Goal: Complete application form

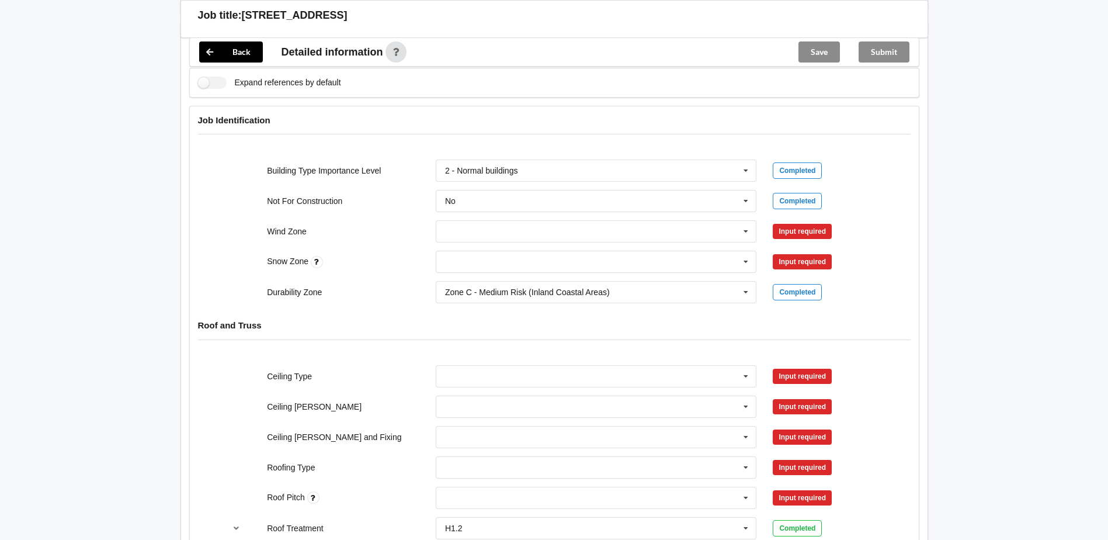
scroll to position [526, 0]
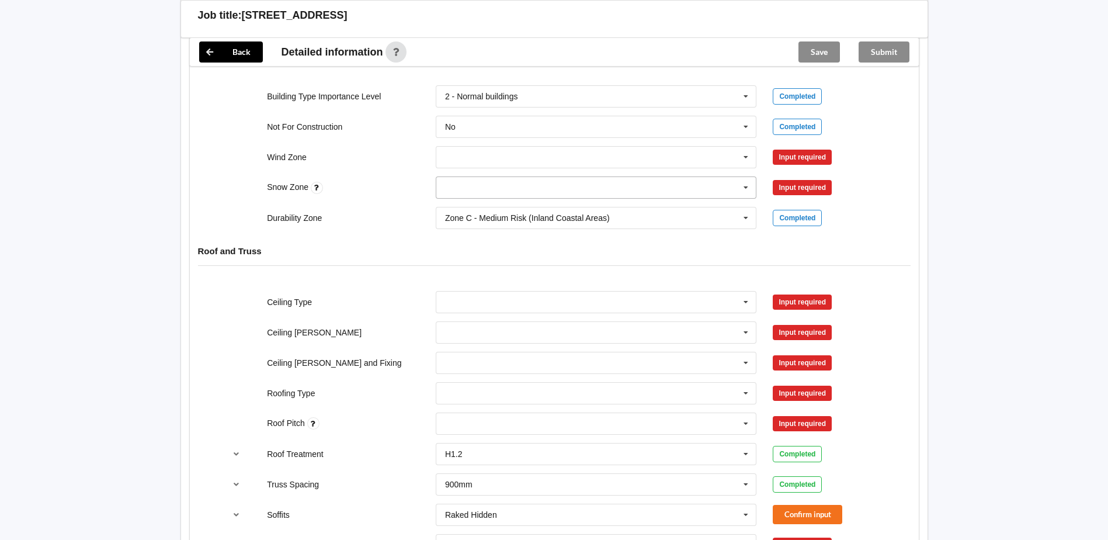
click at [743, 184] on icon at bounding box center [746, 188] width 18 height 22
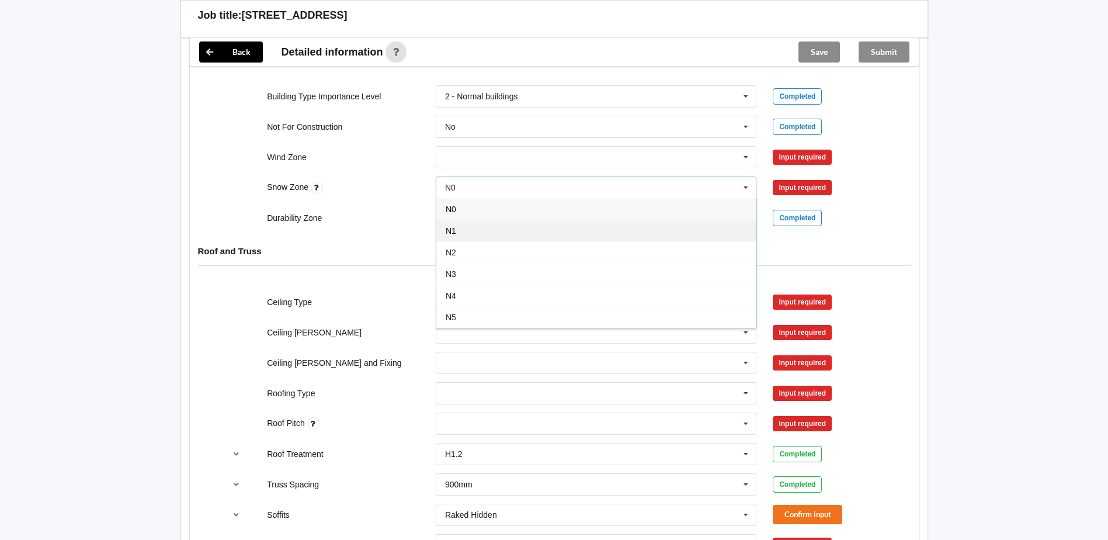
click at [480, 228] on div "N1" at bounding box center [596, 231] width 320 height 22
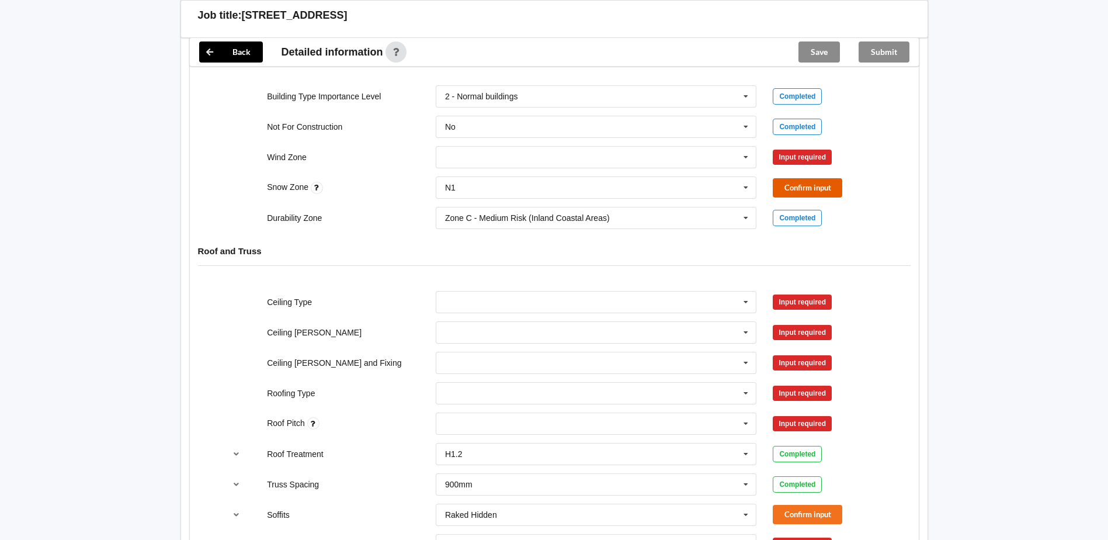
click at [807, 184] on button "Confirm input" at bounding box center [808, 187] width 70 height 19
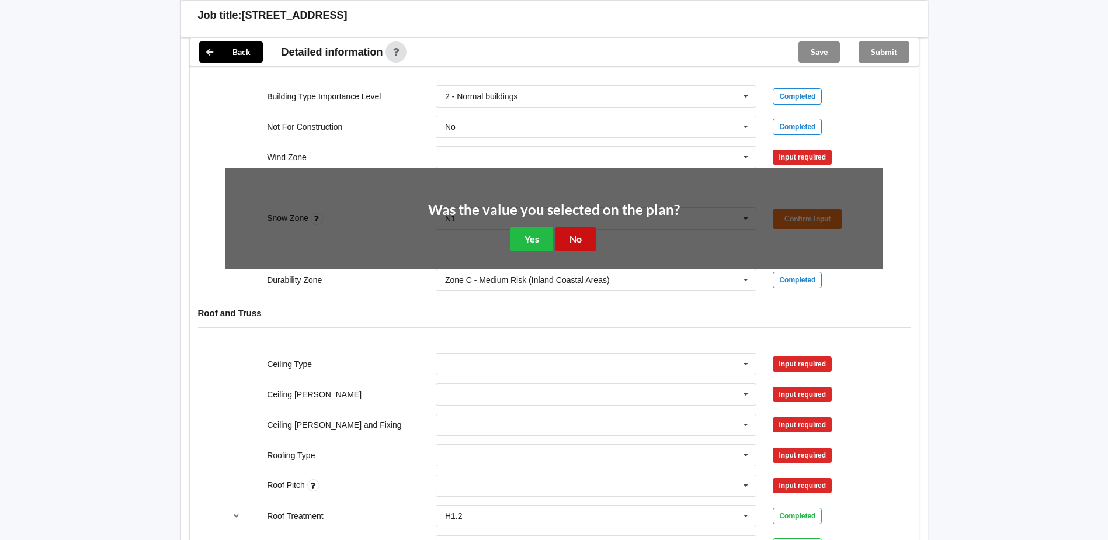
click at [575, 235] on button "No" at bounding box center [575, 239] width 40 height 24
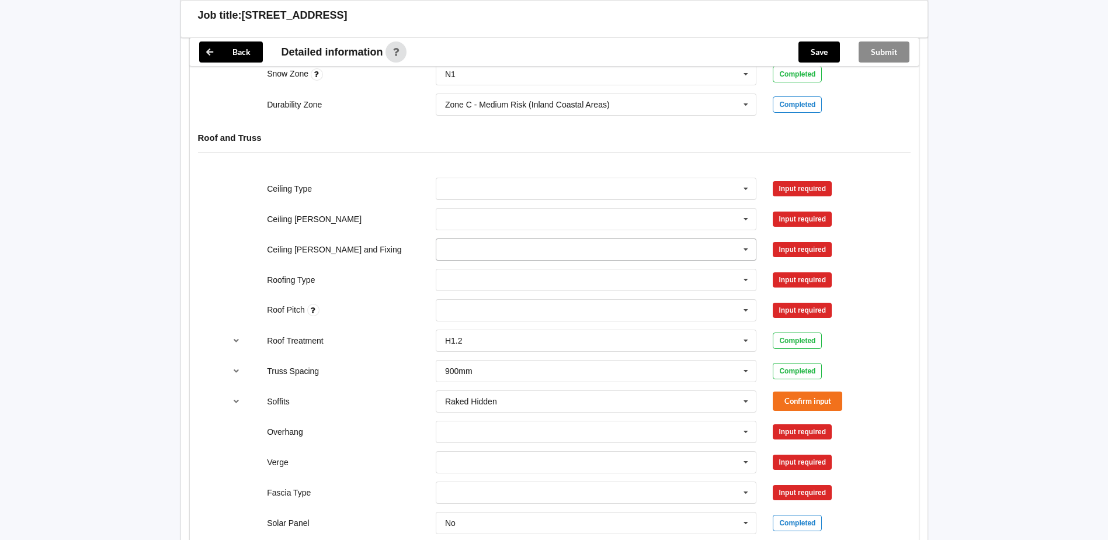
scroll to position [643, 0]
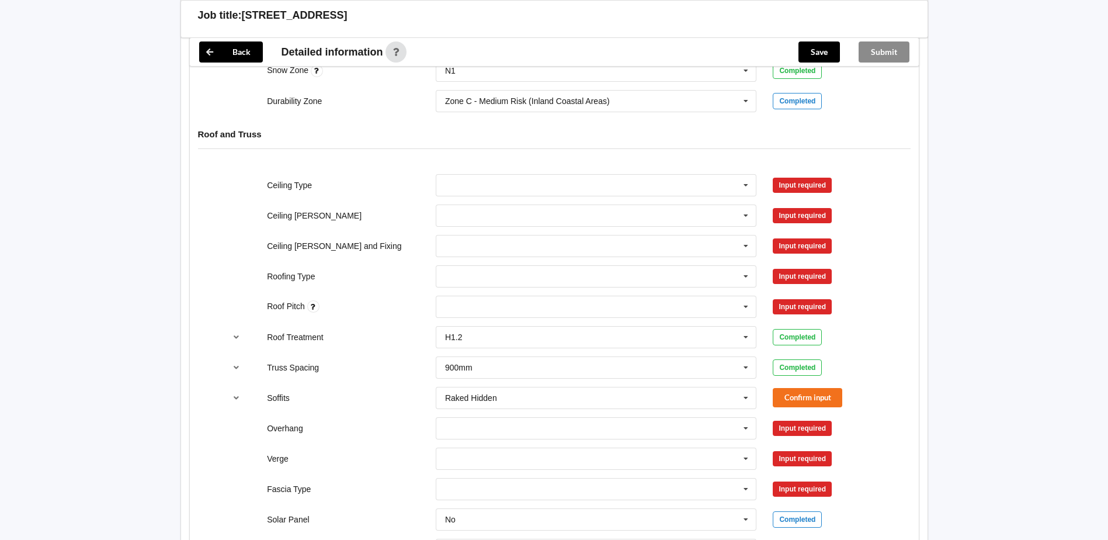
click at [792, 184] on div "Input required" at bounding box center [802, 185] width 59 height 15
drag, startPoint x: 792, startPoint y: 184, endPoint x: 764, endPoint y: 158, distance: 38.0
click at [764, 158] on div "Roof and Truss" at bounding box center [554, 142] width 729 height 45
click at [745, 185] on icon at bounding box center [746, 186] width 18 height 22
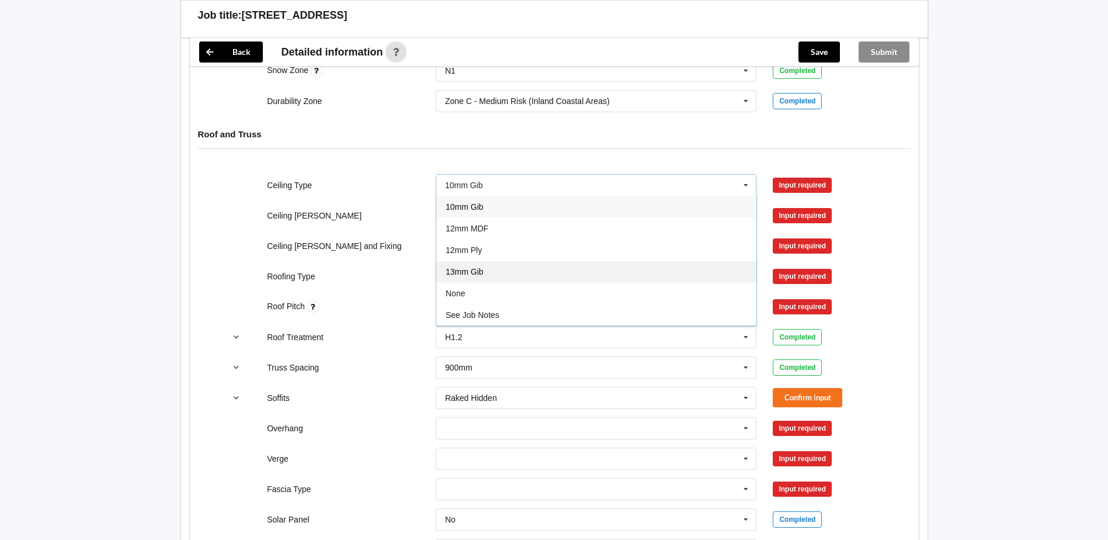
click at [471, 272] on span "13mm Gib" at bounding box center [465, 271] width 38 height 9
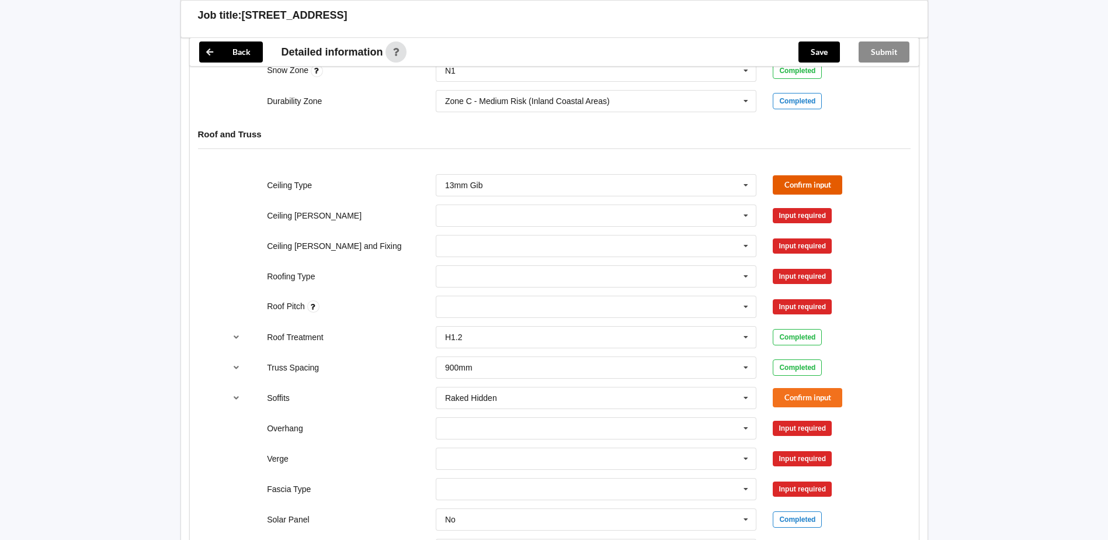
click at [812, 185] on button "Confirm input" at bounding box center [808, 184] width 70 height 19
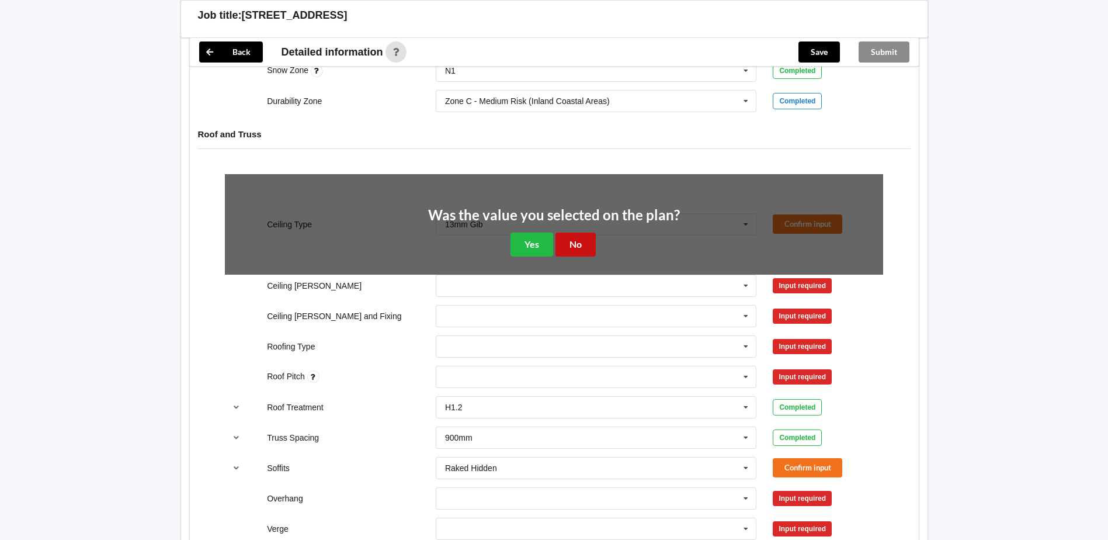
click at [577, 244] on button "No" at bounding box center [575, 244] width 40 height 24
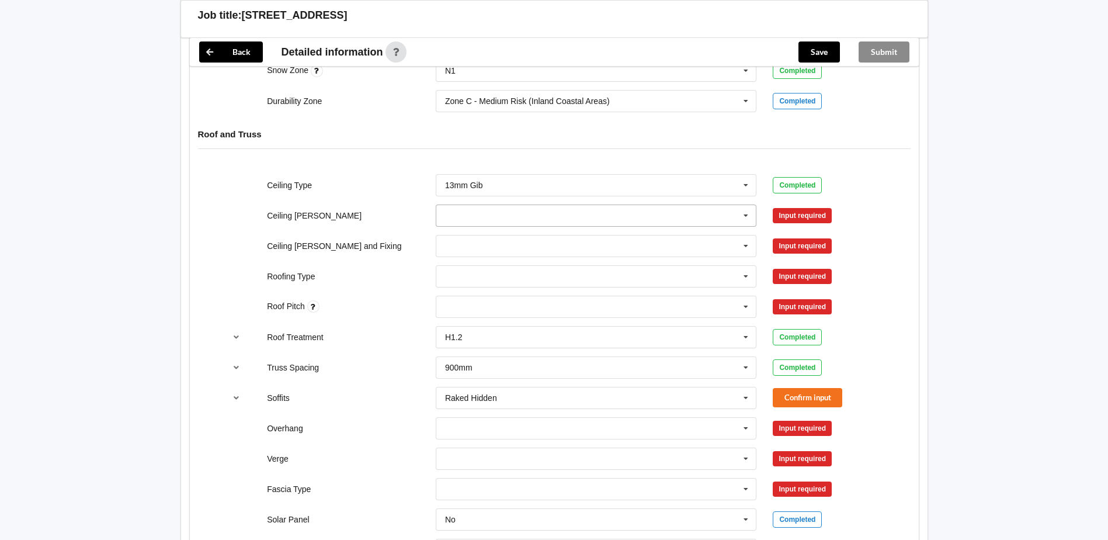
click at [745, 215] on icon at bounding box center [746, 216] width 18 height 22
click at [487, 282] on div "600mm" at bounding box center [596, 280] width 320 height 22
click at [805, 213] on button "Confirm input" at bounding box center [808, 215] width 70 height 19
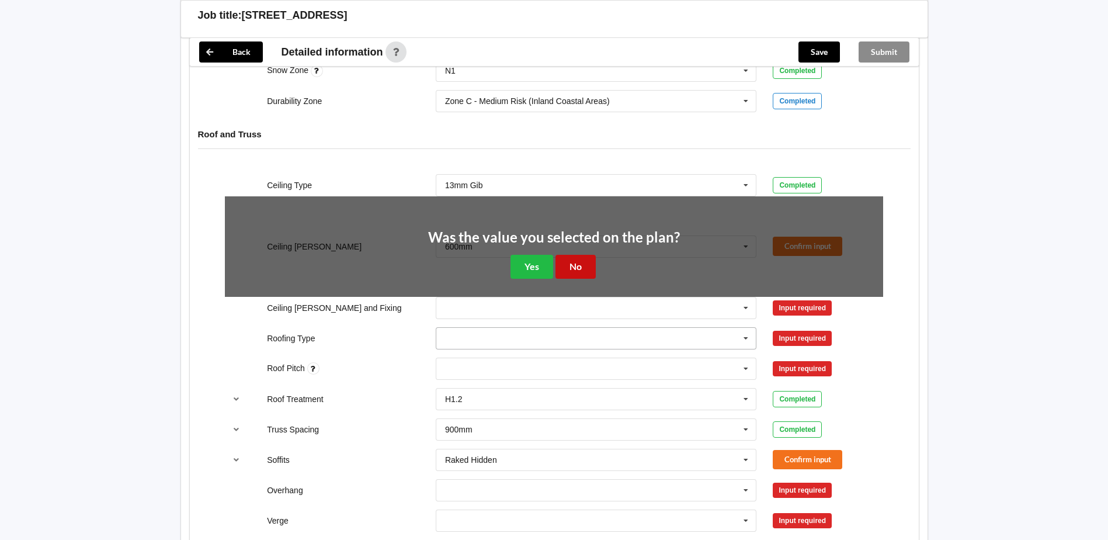
click at [572, 265] on button "No" at bounding box center [575, 267] width 40 height 24
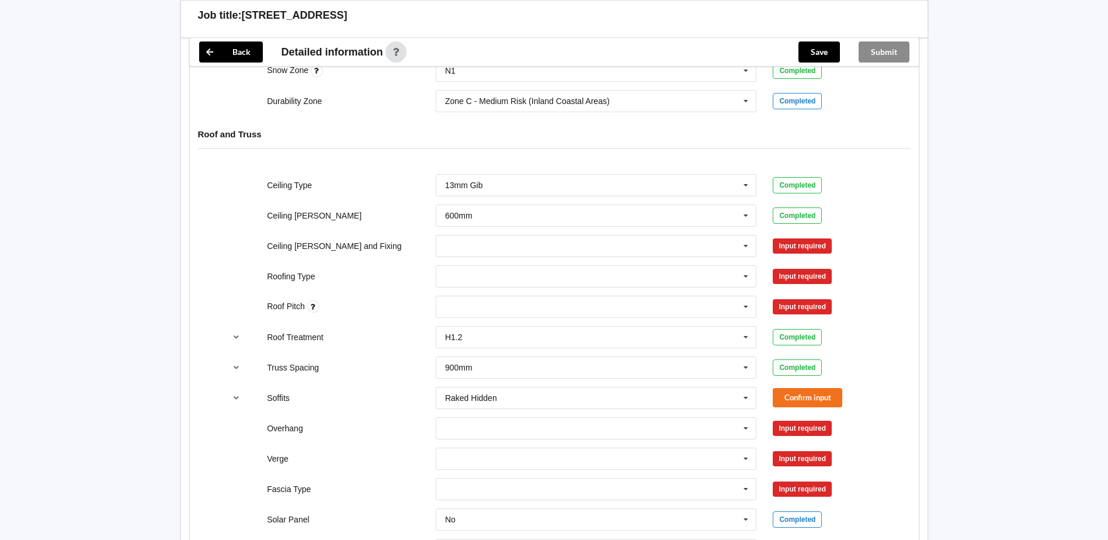
click at [796, 247] on div "Input required" at bounding box center [802, 245] width 59 height 15
click at [744, 246] on icon at bounding box center [746, 246] width 18 height 22
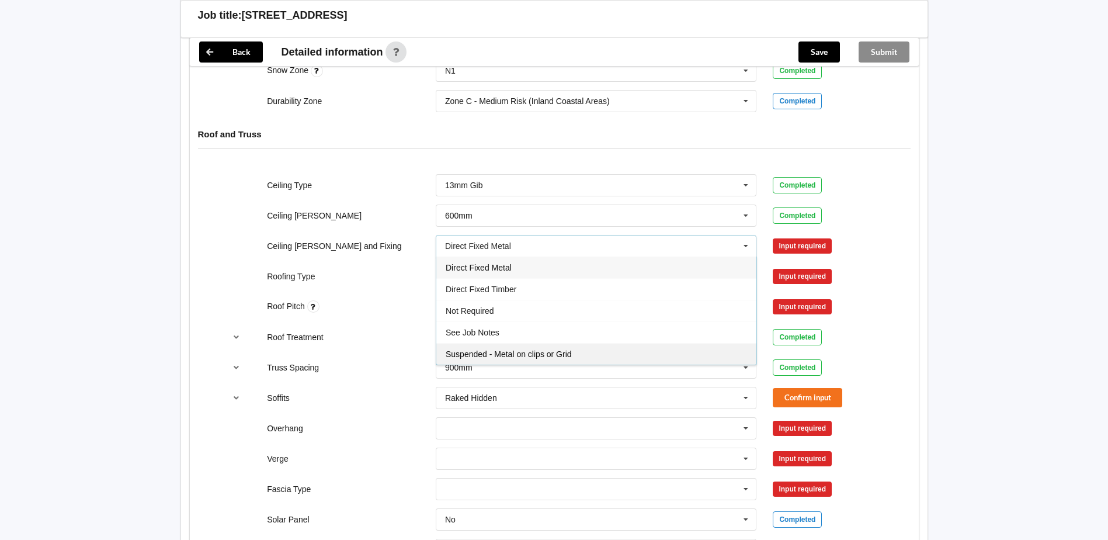
click at [532, 353] on span "Suspended - Metal on clips or Grid" at bounding box center [509, 353] width 126 height 9
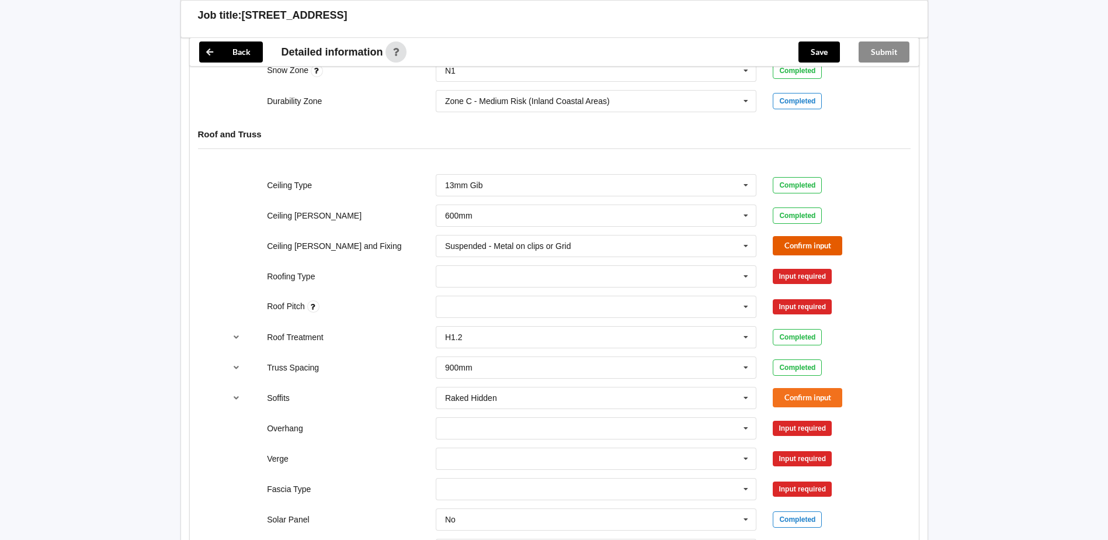
click at [793, 245] on button "Confirm input" at bounding box center [808, 245] width 70 height 19
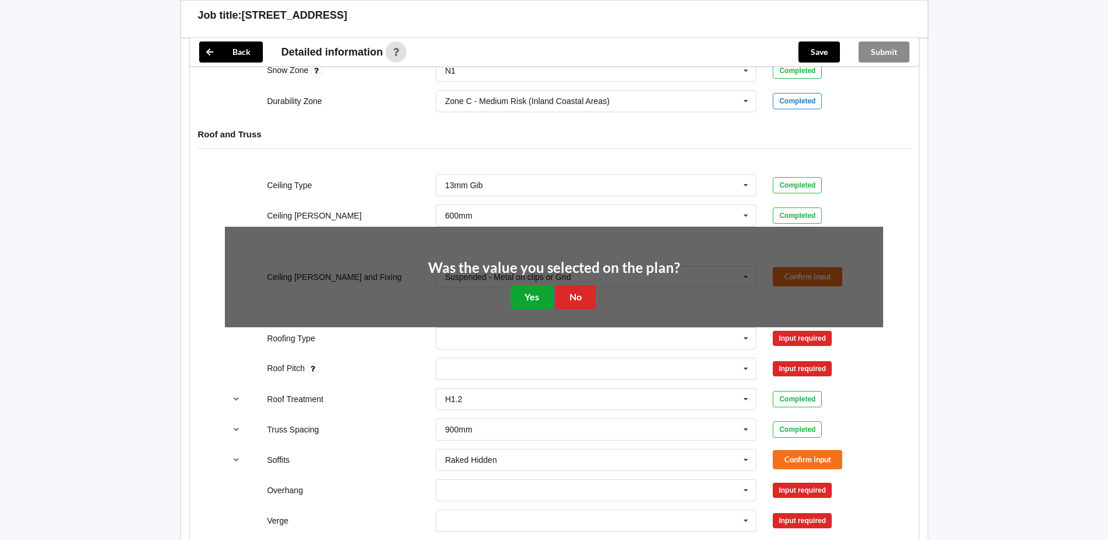
click at [529, 296] on button "Yes" at bounding box center [532, 297] width 43 height 24
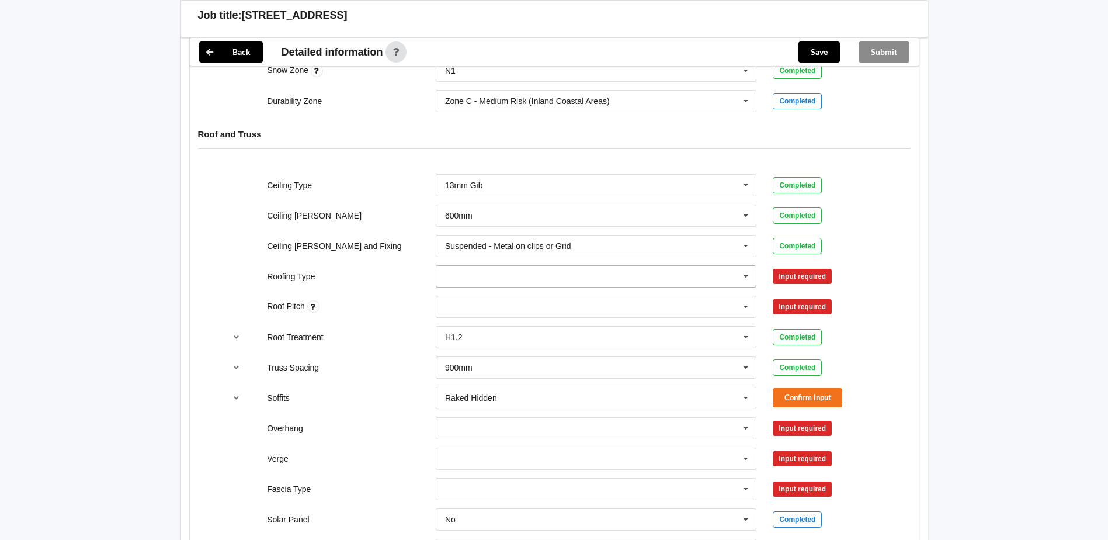
click at [744, 275] on icon at bounding box center [746, 277] width 18 height 22
click at [512, 299] on div "1. [GEOGRAPHIC_DATA]" at bounding box center [596, 298] width 320 height 22
click at [794, 276] on button "Confirm input" at bounding box center [808, 275] width 70 height 19
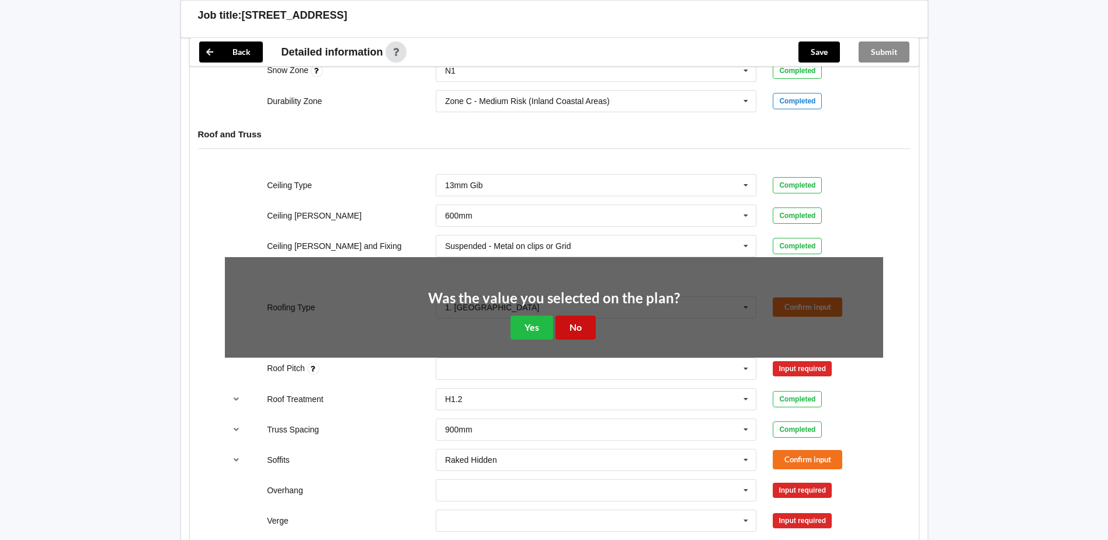
click at [570, 325] on button "No" at bounding box center [575, 327] width 40 height 24
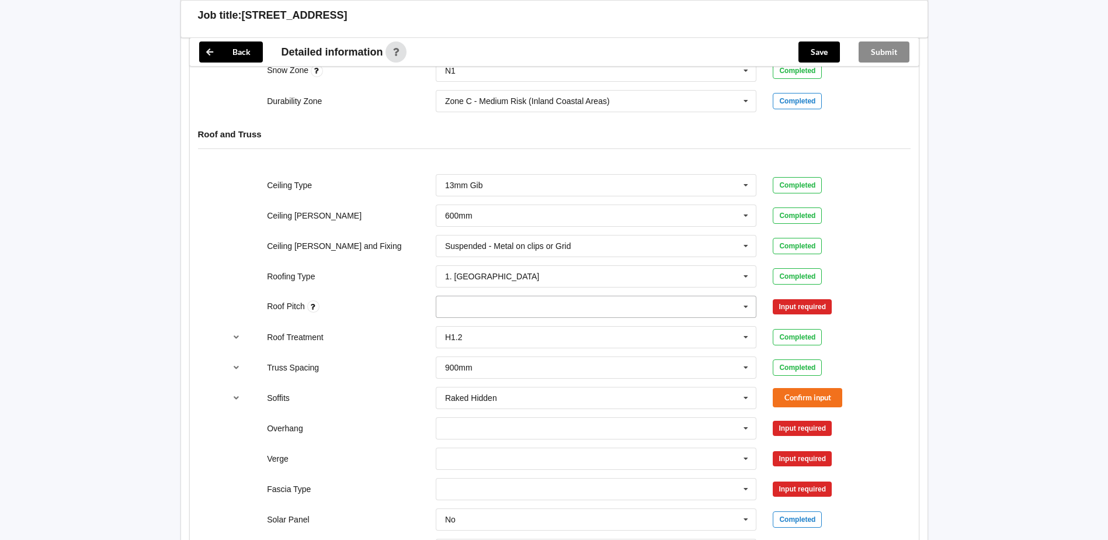
click at [746, 306] on icon at bounding box center [746, 307] width 18 height 22
click at [474, 305] on div "None" at bounding box center [596, 307] width 321 height 22
click at [474, 308] on input "3.5" at bounding box center [463, 306] width 37 height 10
type input "3.5"
click at [551, 308] on div "3.5 3.5 Add 3.5" at bounding box center [596, 307] width 321 height 22
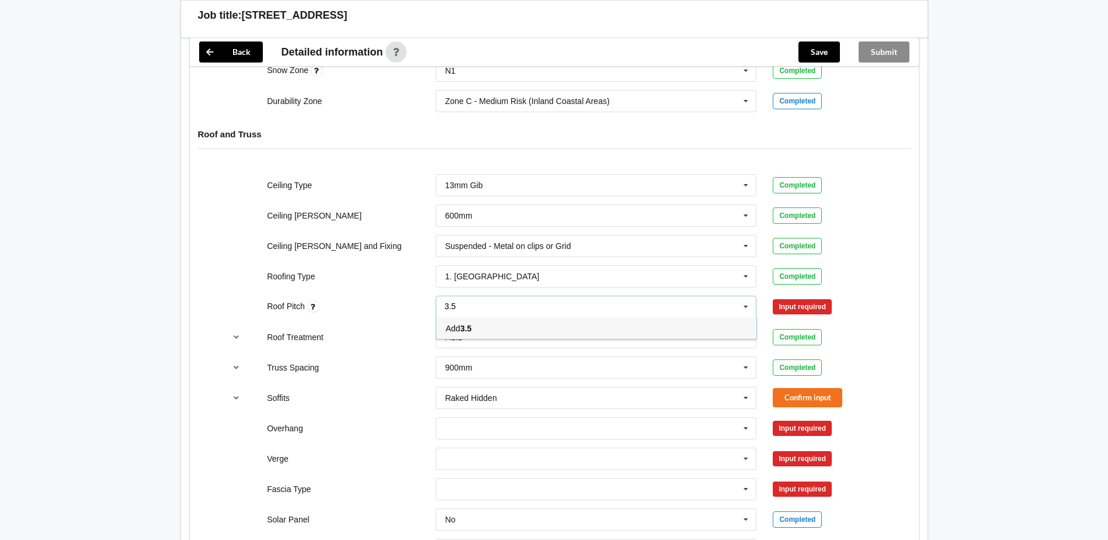
click at [552, 327] on div "Add 3.5" at bounding box center [596, 328] width 320 height 22
click at [890, 297] on div "Confirm input" at bounding box center [828, 306] width 127 height 19
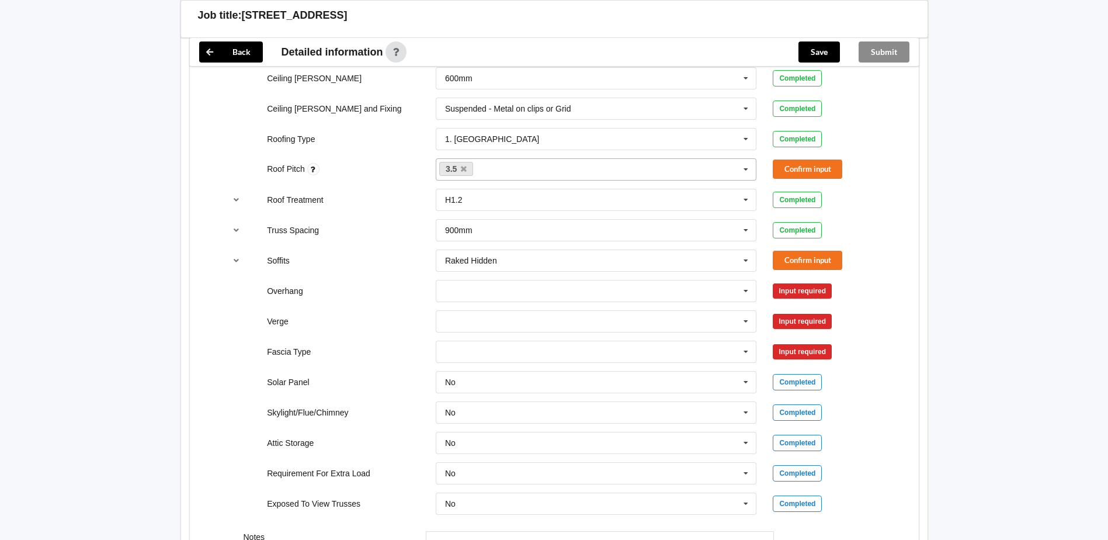
scroll to position [759, 0]
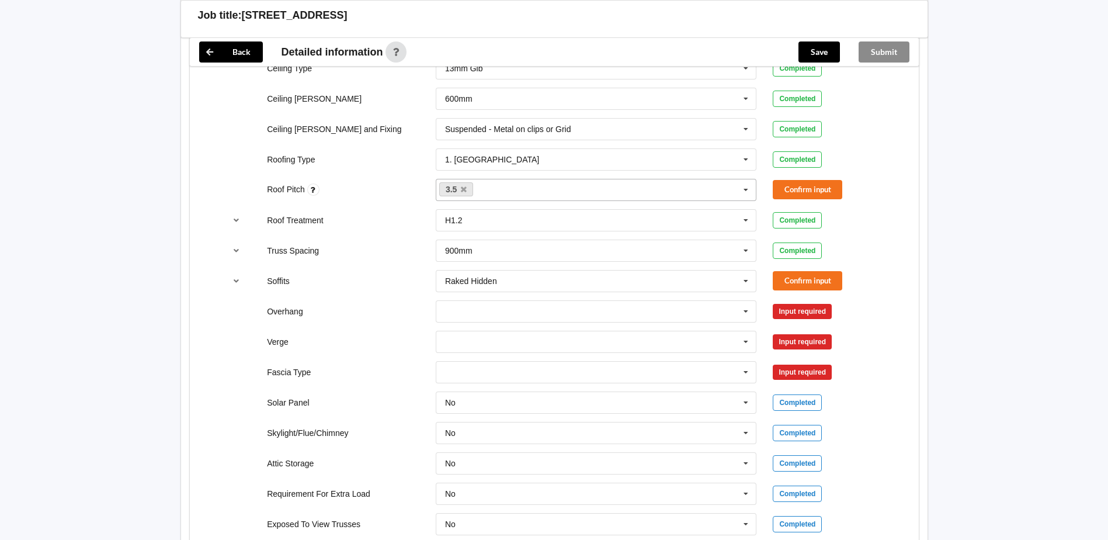
click at [321, 13] on div "Job title: [STREET_ADDRESS]" at bounding box center [558, 15] width 721 height 13
click at [464, 315] on input "text" at bounding box center [597, 311] width 320 height 21
click at [476, 414] on div "Multiple Values – See As Per Plan" at bounding box center [596, 419] width 320 height 22
click at [747, 343] on icon at bounding box center [746, 342] width 18 height 22
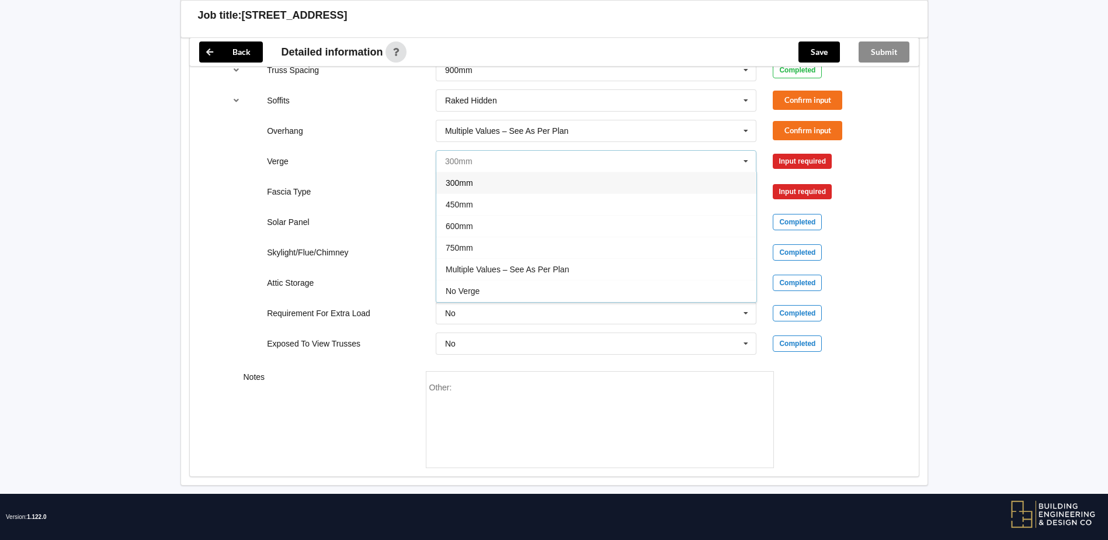
scroll to position [952, 0]
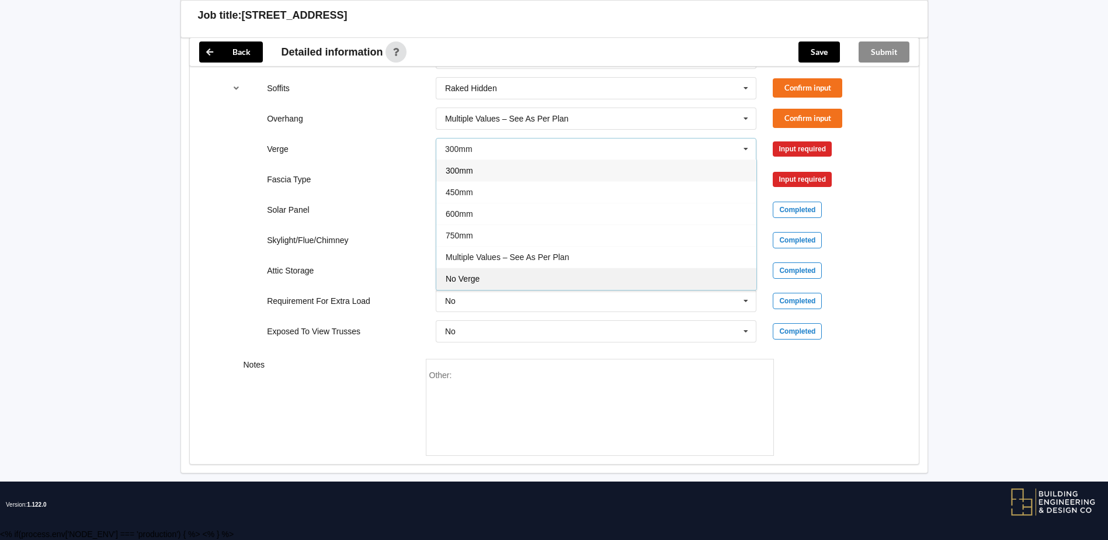
click at [476, 279] on span "No Verge" at bounding box center [463, 278] width 34 height 9
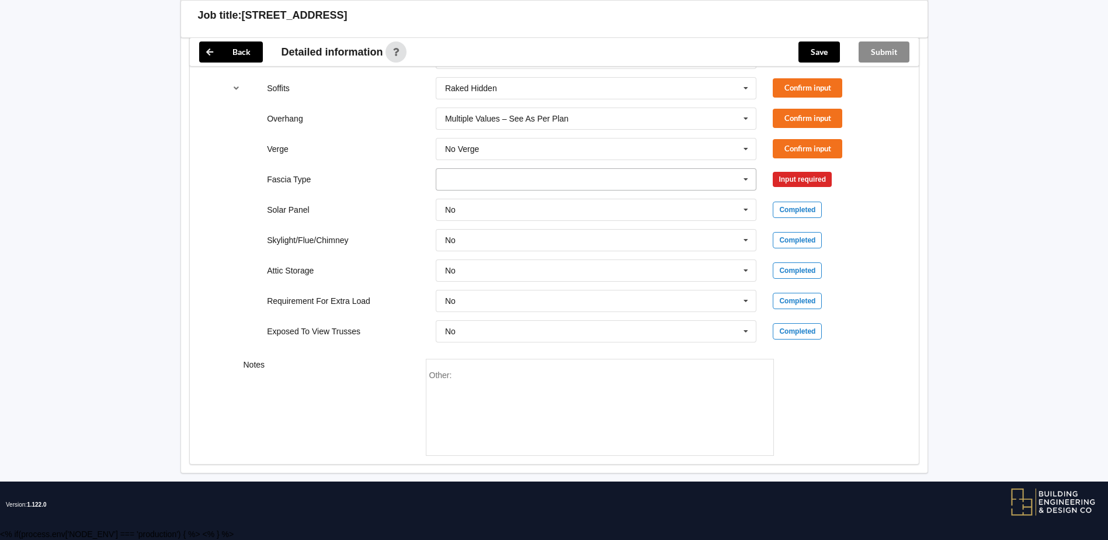
click at [475, 181] on input "text" at bounding box center [597, 179] width 320 height 21
click at [477, 291] on span "Multifit 185" at bounding box center [466, 291] width 40 height 9
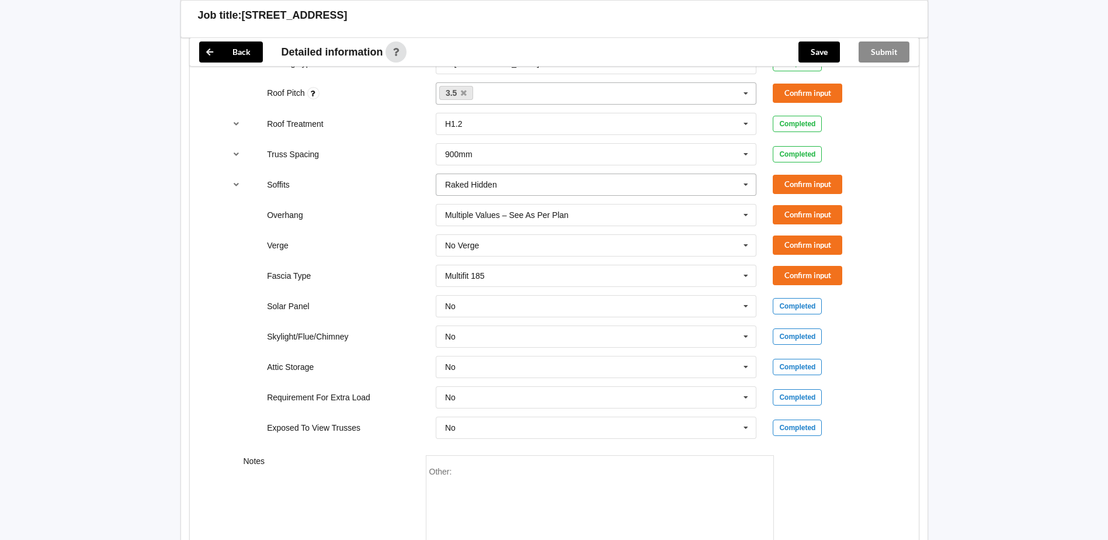
scroll to position [835, 0]
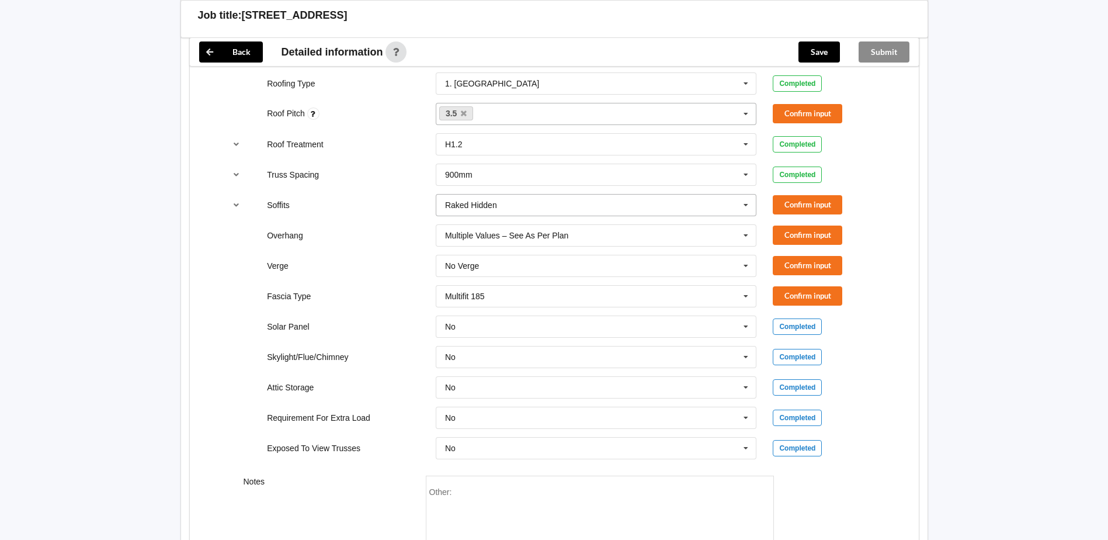
click at [745, 202] on icon at bounding box center [746, 206] width 18 height 22
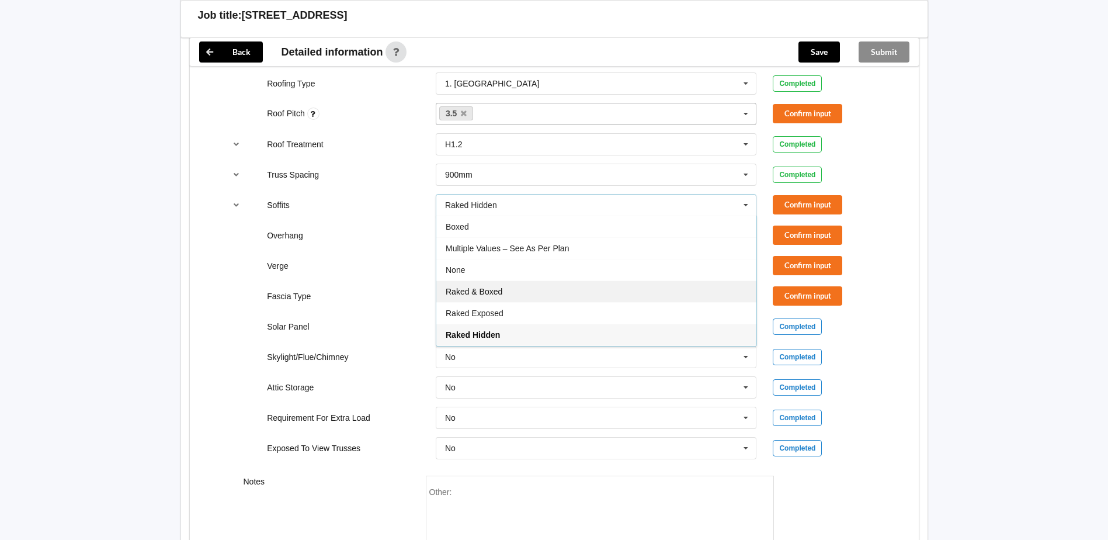
click at [477, 290] on span "Raked & Boxed" at bounding box center [474, 291] width 57 height 9
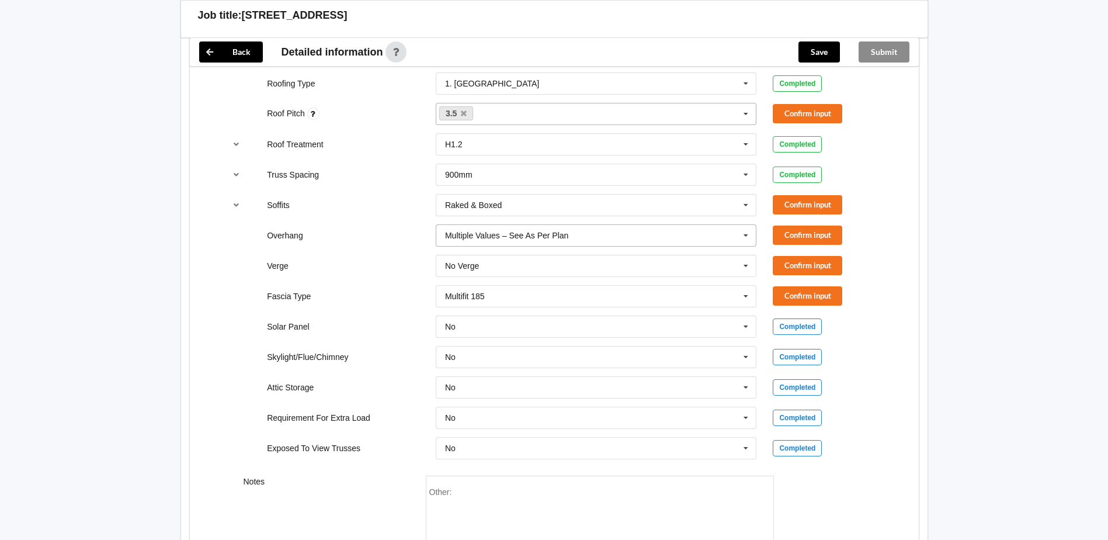
click at [575, 235] on input "text" at bounding box center [597, 235] width 320 height 21
click at [527, 340] on span "Multiple Values – See As Per Plan" at bounding box center [511, 343] width 130 height 9
click at [803, 204] on button "Confirm input" at bounding box center [808, 204] width 70 height 19
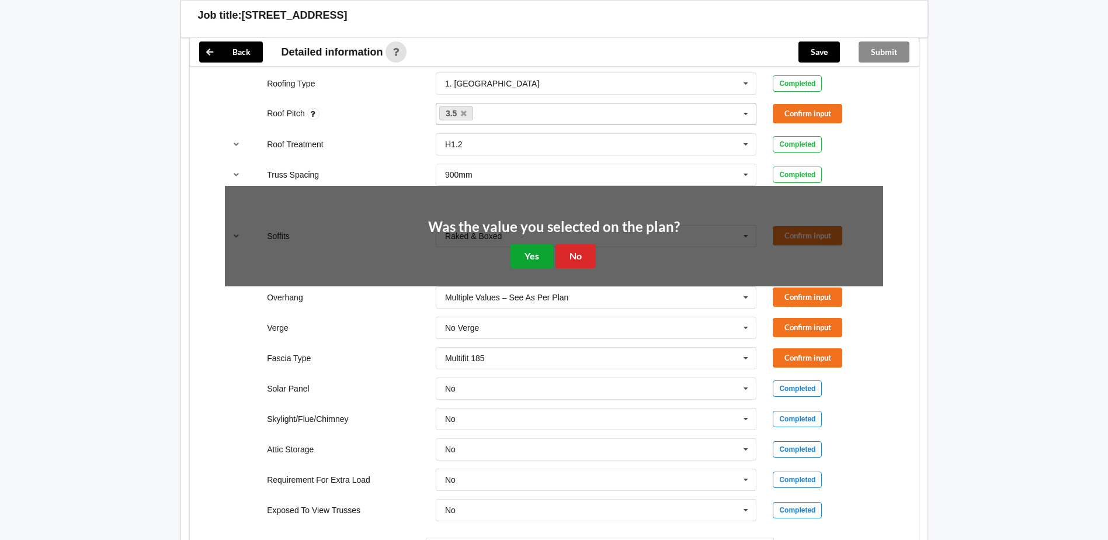
click at [531, 253] on button "Yes" at bounding box center [532, 256] width 43 height 24
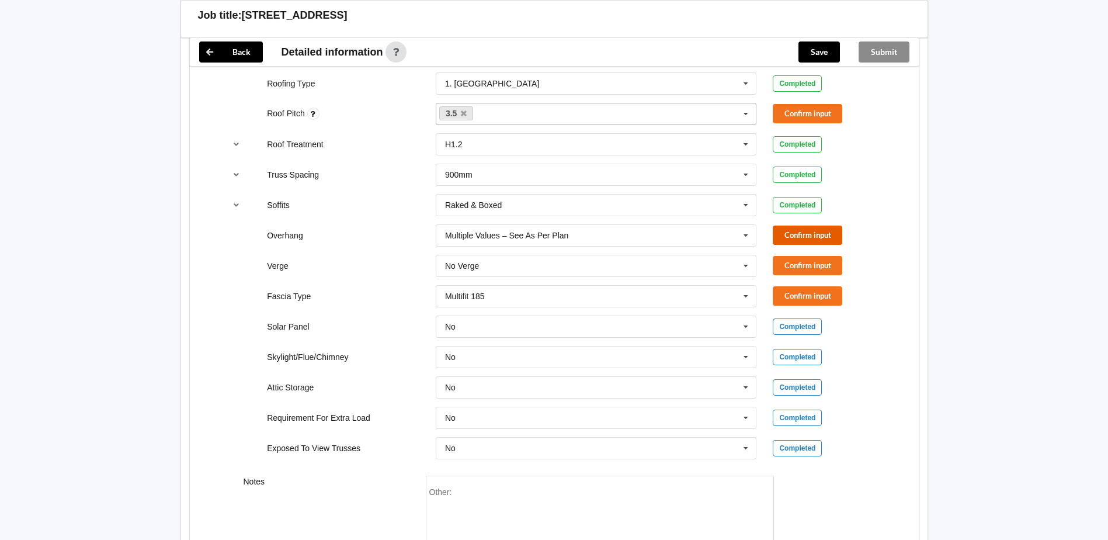
click at [800, 234] on button "Confirm input" at bounding box center [808, 234] width 70 height 19
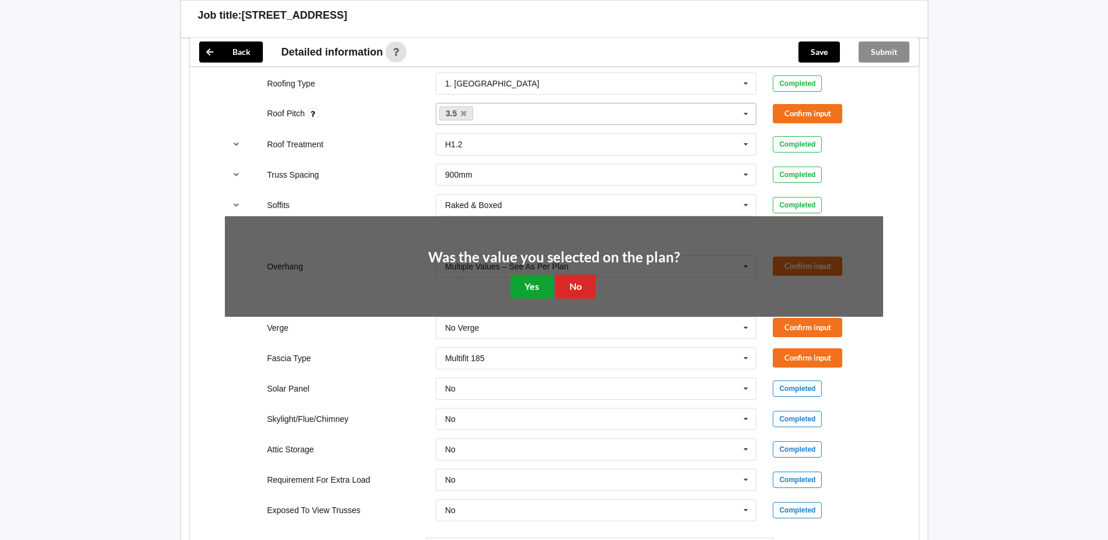
click at [530, 287] on button "Yes" at bounding box center [532, 287] width 43 height 24
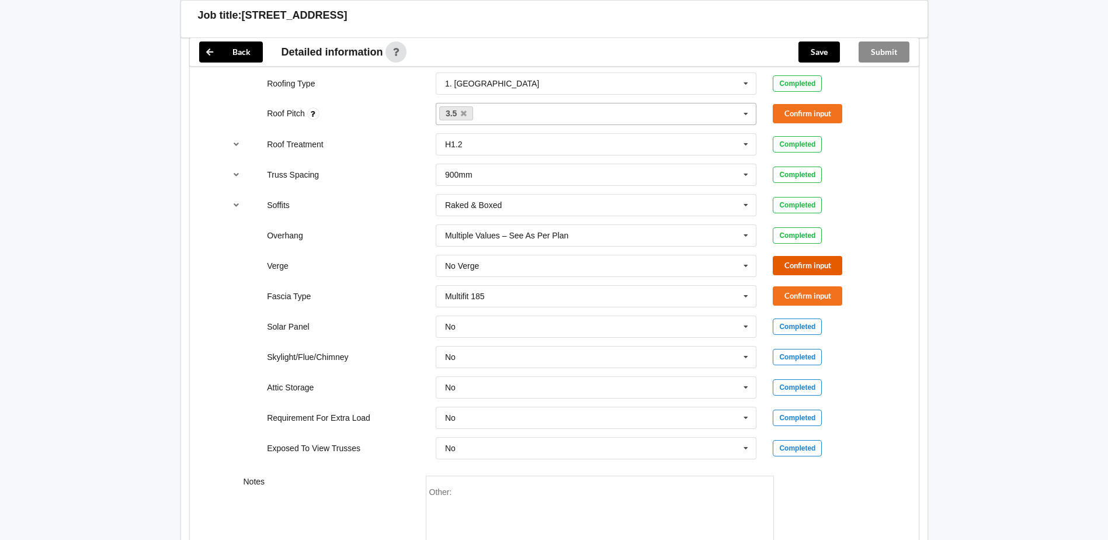
click at [792, 263] on button "Confirm input" at bounding box center [808, 265] width 70 height 19
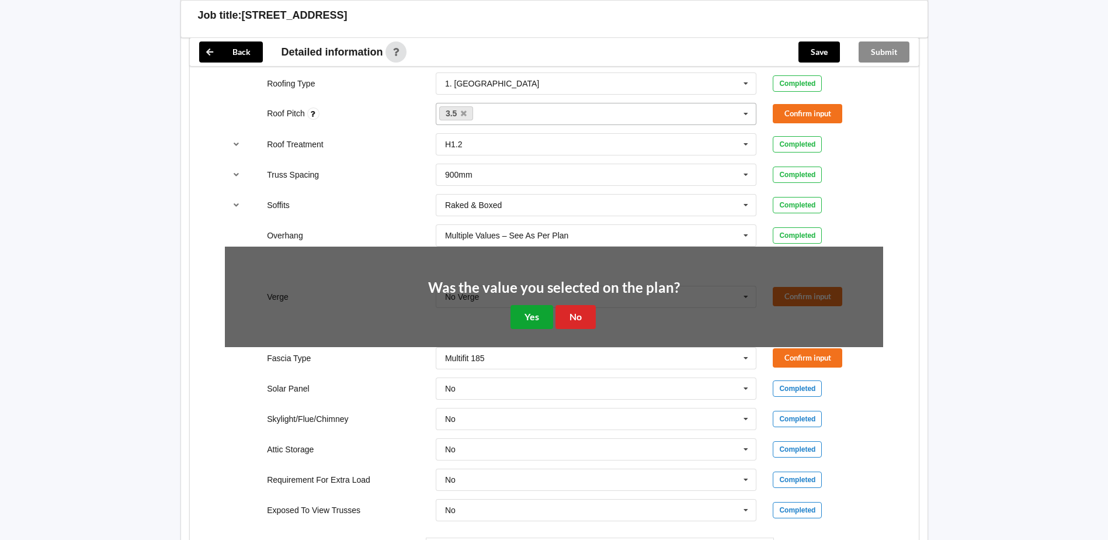
click at [532, 316] on button "Yes" at bounding box center [532, 317] width 43 height 24
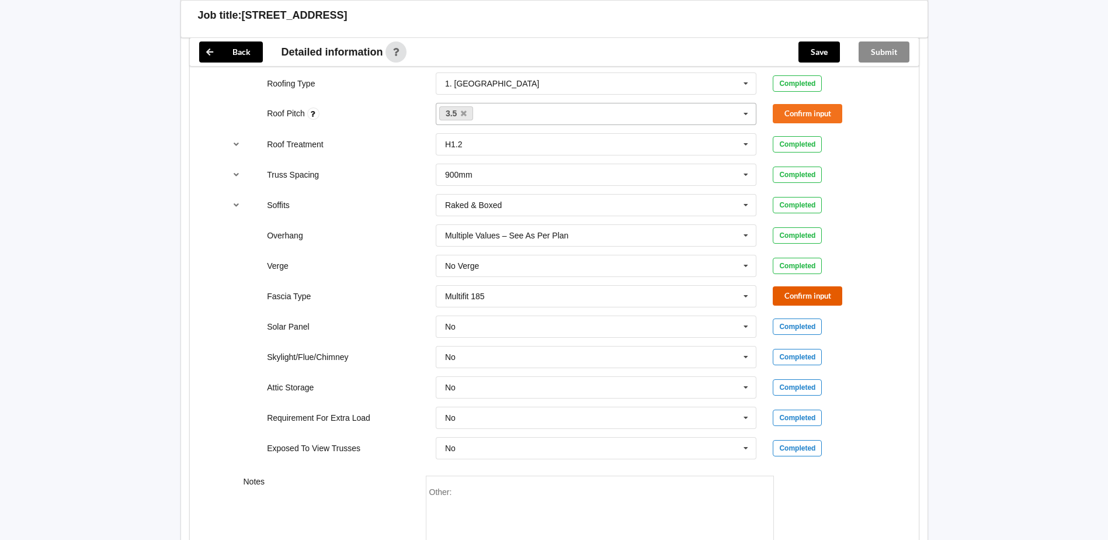
click at [800, 292] on button "Confirm input" at bounding box center [808, 295] width 70 height 19
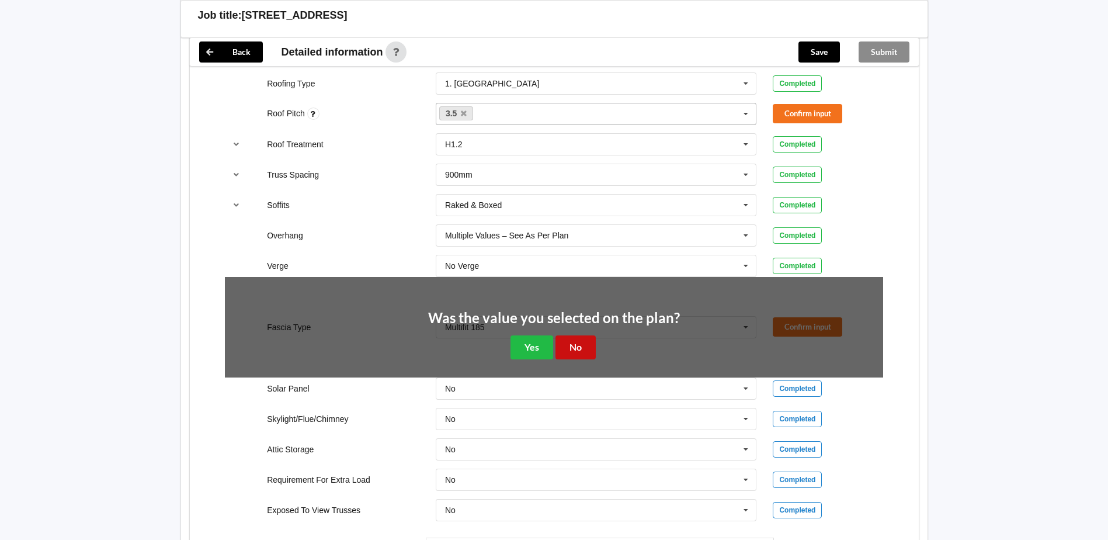
click at [581, 342] on button "No" at bounding box center [575, 347] width 40 height 24
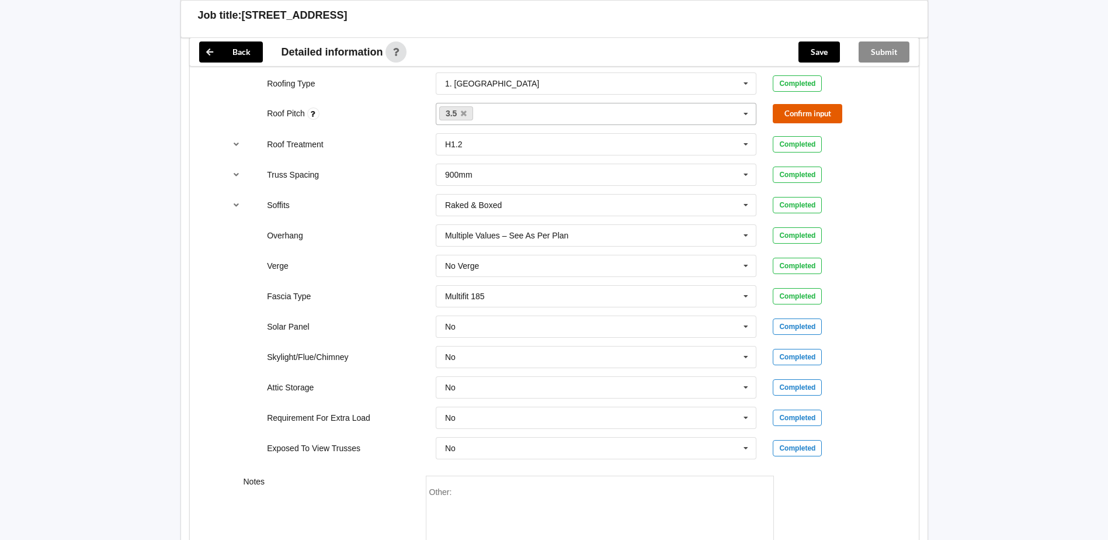
click at [808, 114] on button "Confirm input" at bounding box center [808, 113] width 70 height 19
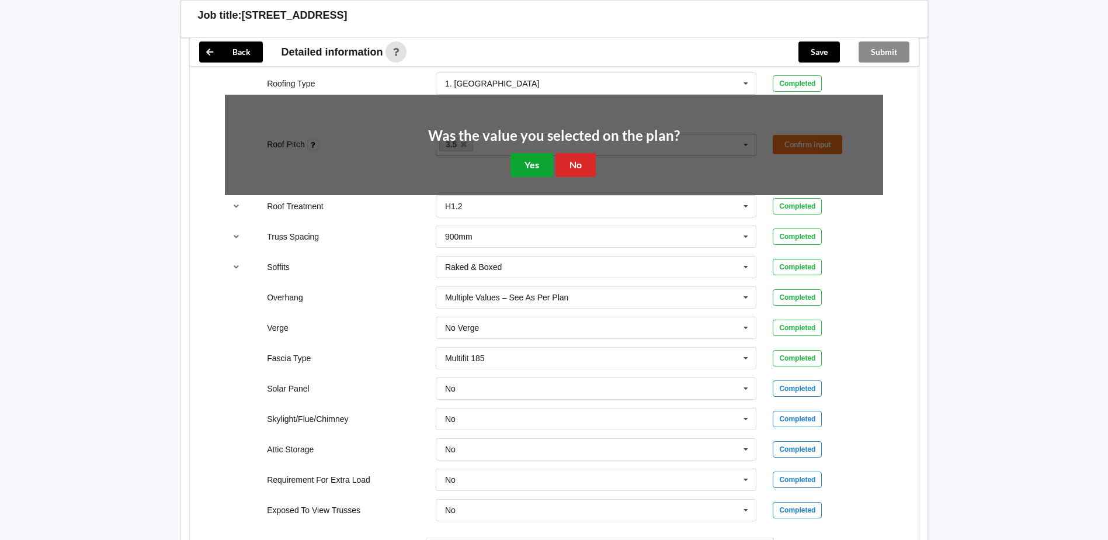
click at [529, 162] on button "Yes" at bounding box center [532, 165] width 43 height 24
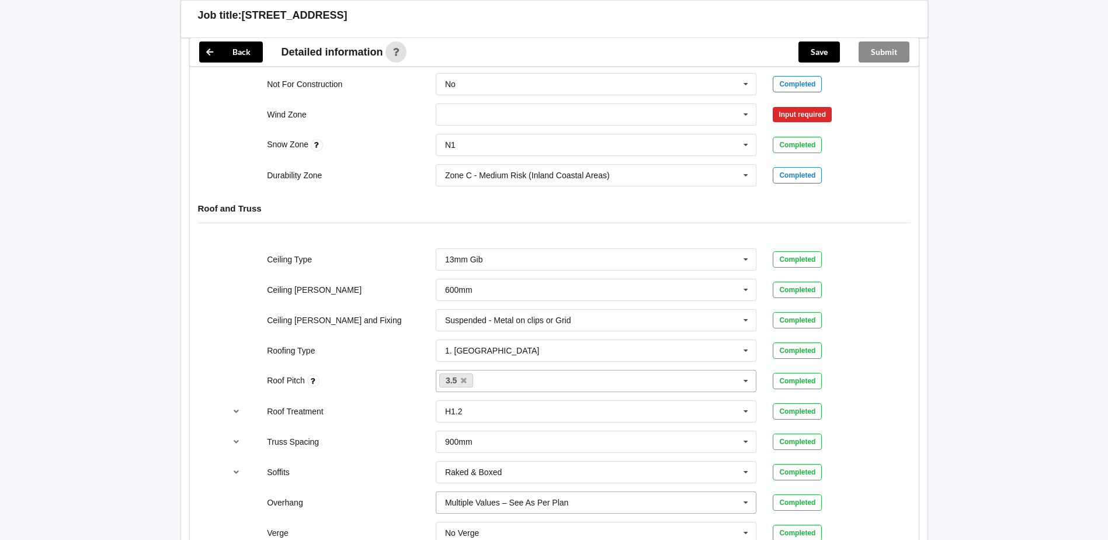
scroll to position [543, 0]
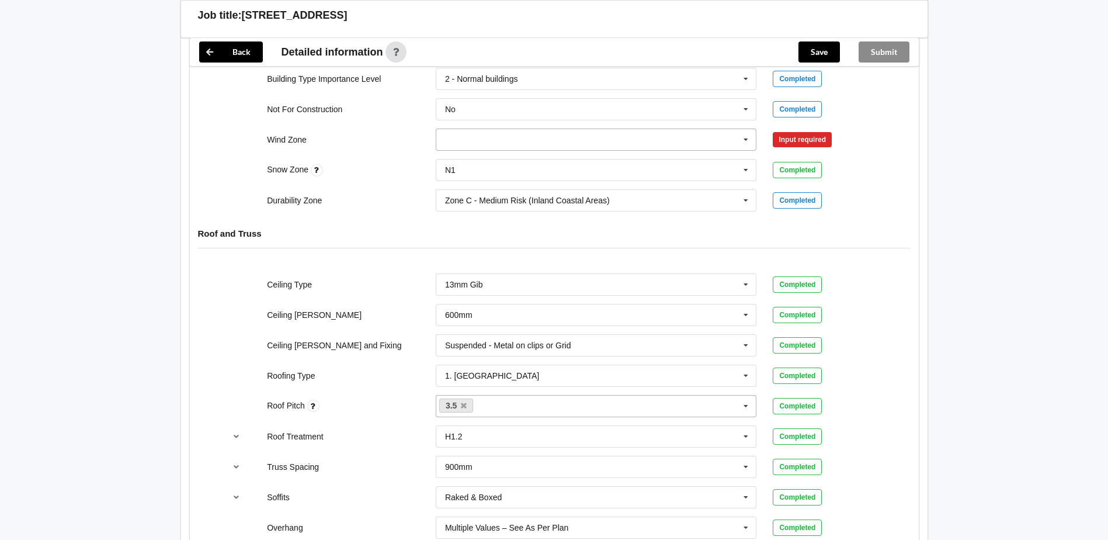
drag, startPoint x: 468, startPoint y: 139, endPoint x: 478, endPoint y: 139, distance: 10.5
click at [469, 139] on input "text" at bounding box center [597, 139] width 320 height 21
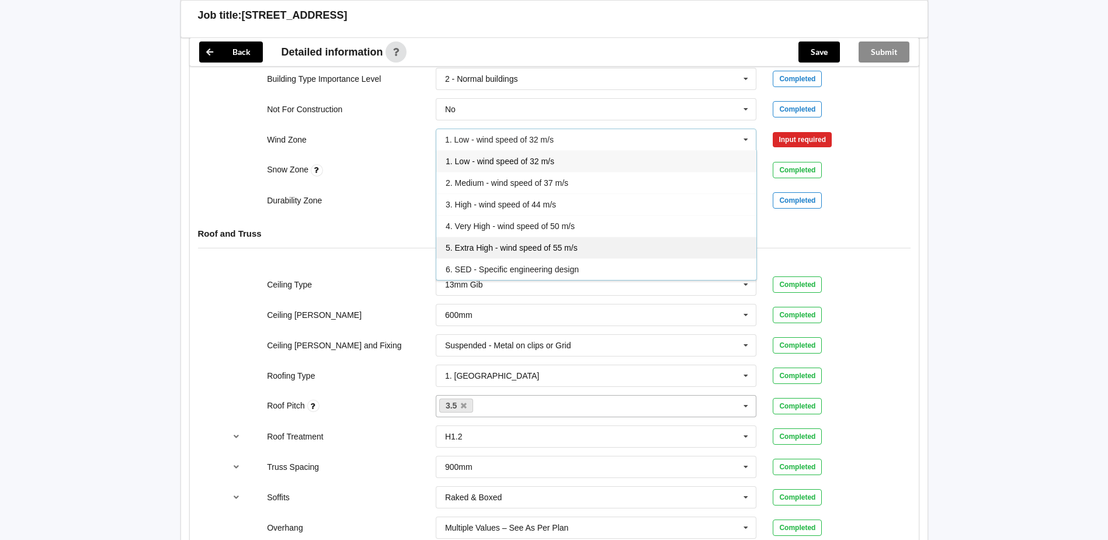
click at [496, 245] on span "5. Extra High - wind speed of 55 m/s" at bounding box center [512, 247] width 132 height 9
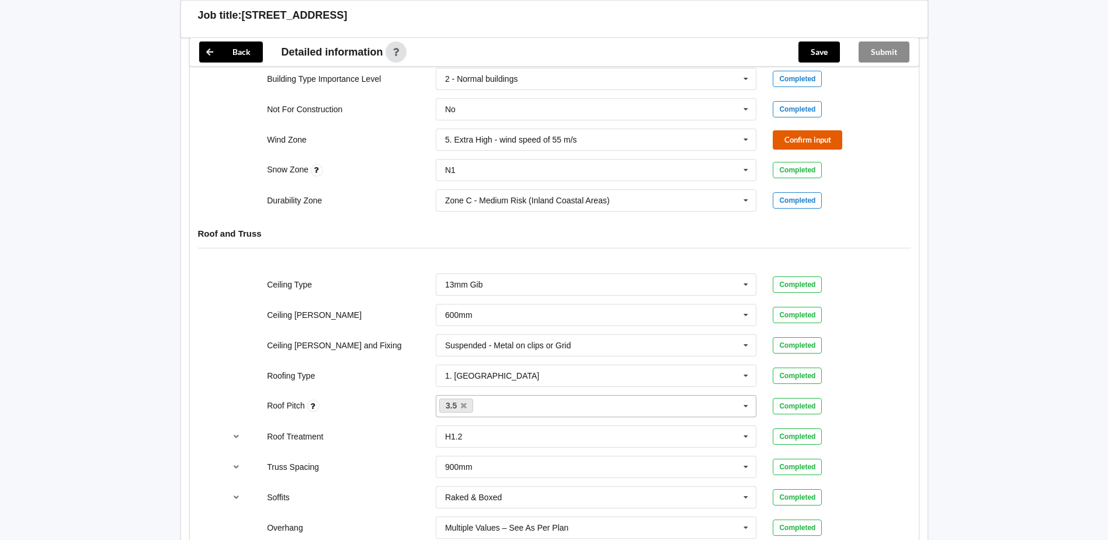
click at [801, 138] on button "Confirm input" at bounding box center [808, 139] width 70 height 19
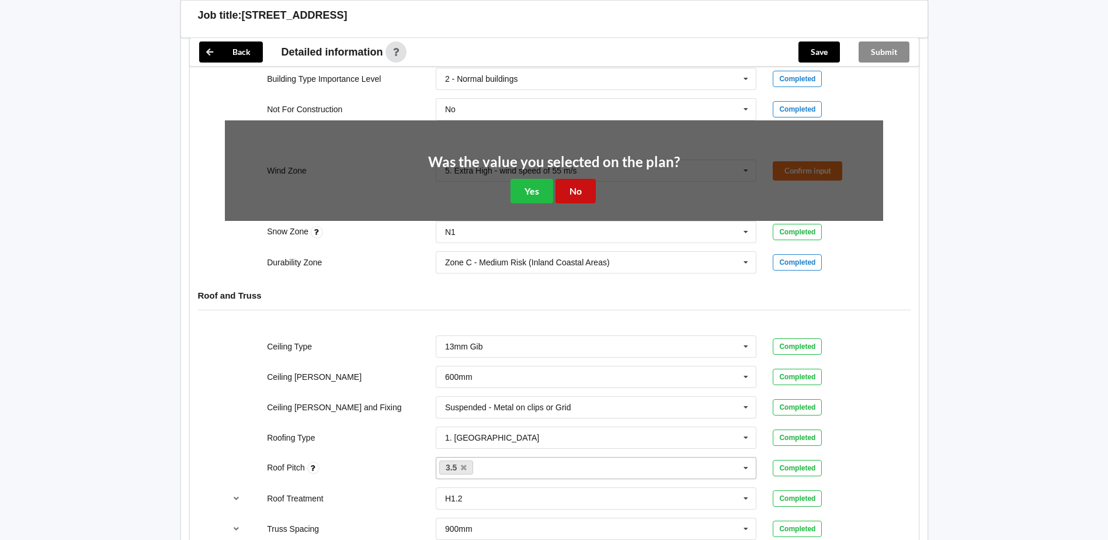
click at [577, 187] on button "No" at bounding box center [575, 191] width 40 height 24
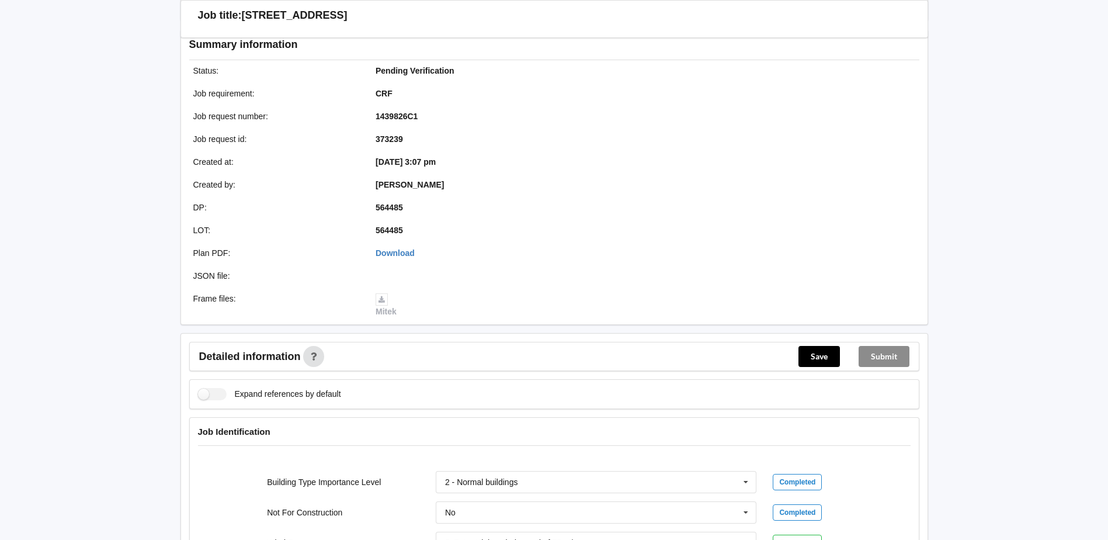
scroll to position [134, 0]
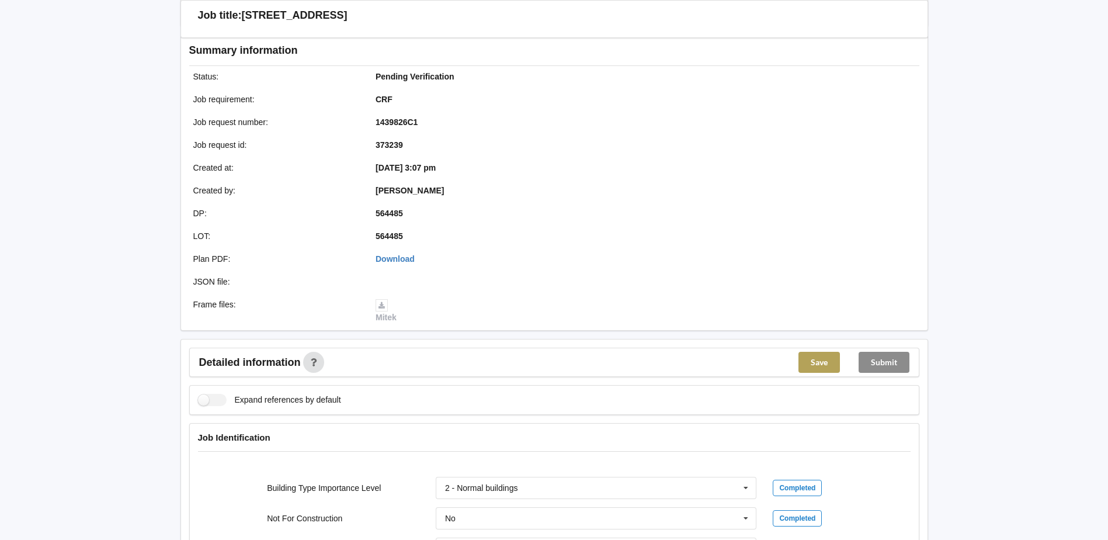
click at [815, 359] on button "Save" at bounding box center [818, 362] width 41 height 21
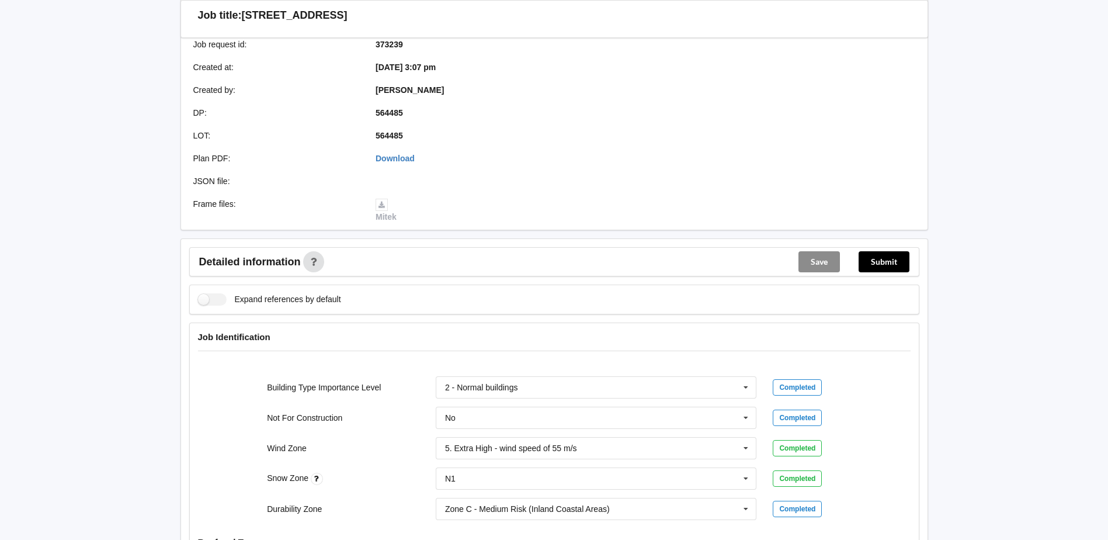
scroll to position [310, 0]
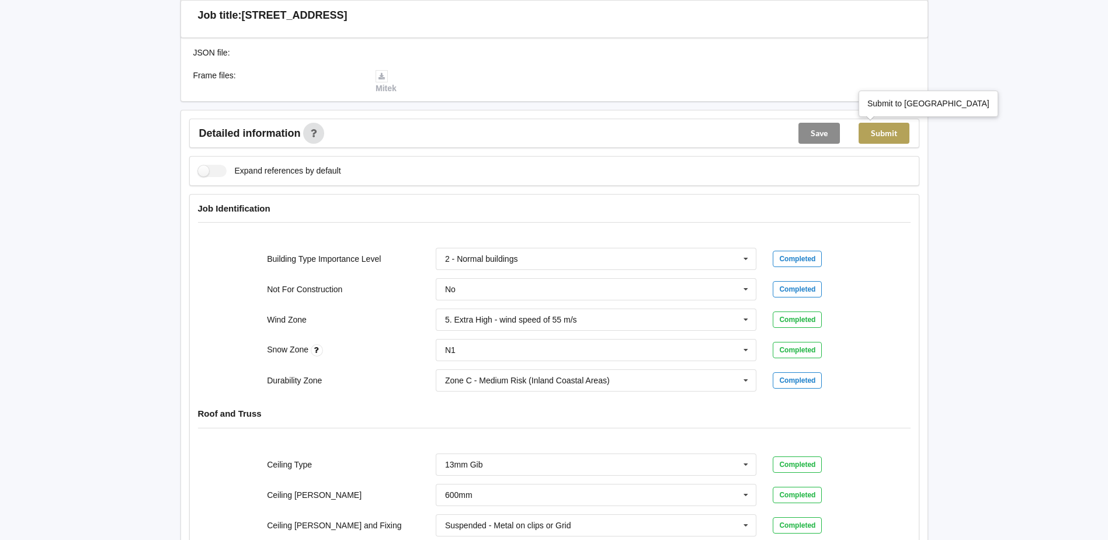
click at [883, 131] on button "Submit" at bounding box center [884, 133] width 51 height 21
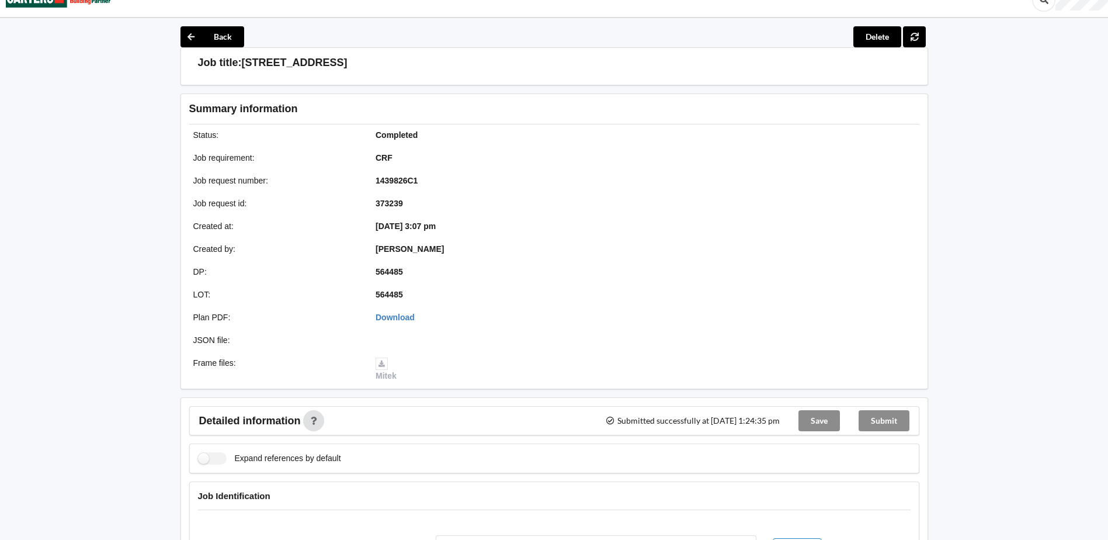
scroll to position [0, 0]
